Goal: Navigation & Orientation: Find specific page/section

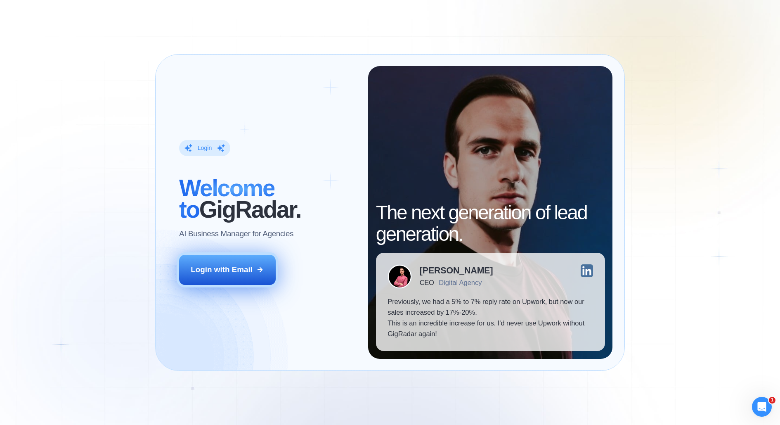
click at [241, 272] on div "Login with Email" at bounding box center [222, 269] width 62 height 11
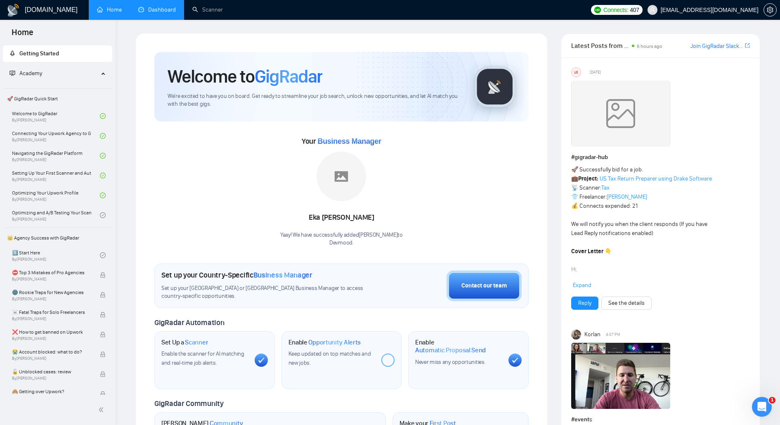
click at [167, 12] on link "Dashboard" at bounding box center [157, 9] width 38 height 7
